Goal: Information Seeking & Learning: Understand process/instructions

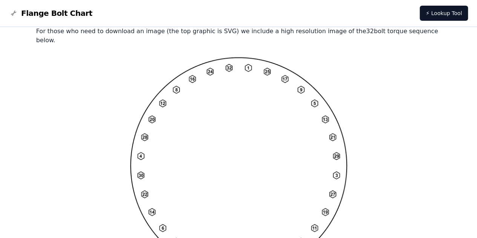
scroll to position [580, 0]
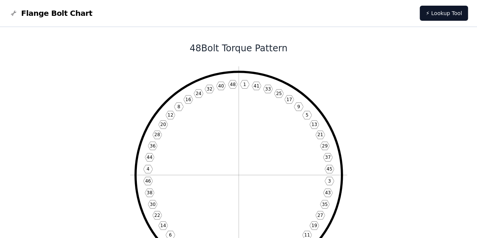
click at [260, 107] on icon "1 41 33 25 17 9 5 13 21 29 37 45 3 43 35 27 19 11 7 15 23 31 39 47 2 42 34 26 1…" at bounding box center [238, 174] width 217 height 217
